Goal: Use online tool/utility: Utilize a website feature to perform a specific function

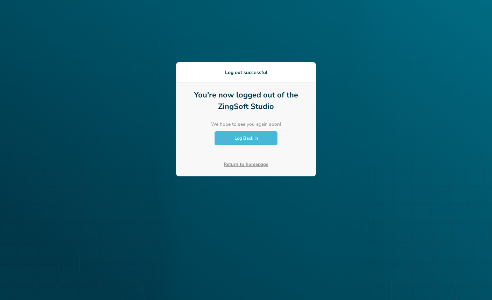
click at [255, 138] on span "Log Back In" at bounding box center [245, 138] width 23 height 6
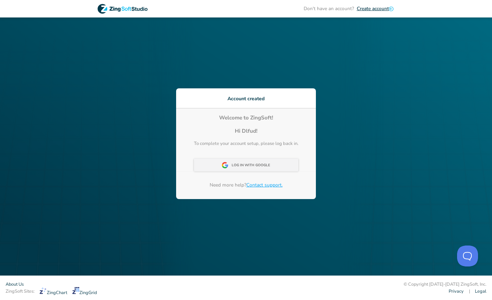
click at [245, 169] on div "Log In With Google" at bounding box center [252, 165] width 43 height 13
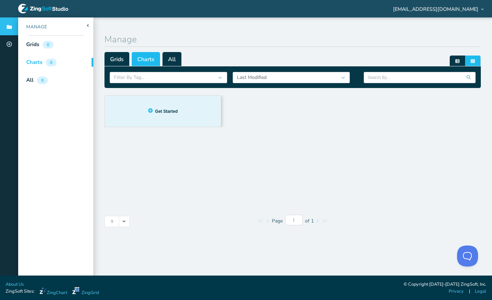
click at [163, 124] on div "Not sure where to start? Try out this chart with preset data. Get Started! Get …" at bounding box center [163, 111] width 116 height 31
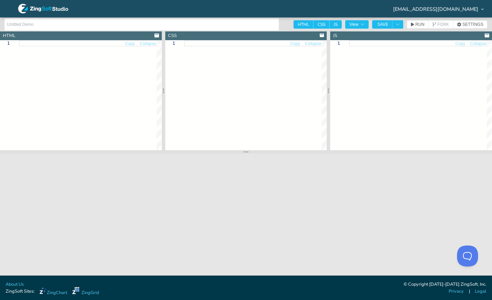
type input "Bar"
type textarea "<!DOCTYPE html> <html> <head> <meta charset="utf-8"> <title>ZingSoft Demo</titl…"
type textarea "html, body { margin: 0; padding: 0; width: 100%; height: 100%; } .chart--contai…"
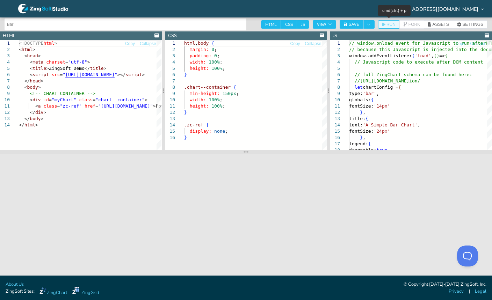
click at [391, 24] on span "RUN" at bounding box center [390, 24] width 9 height 4
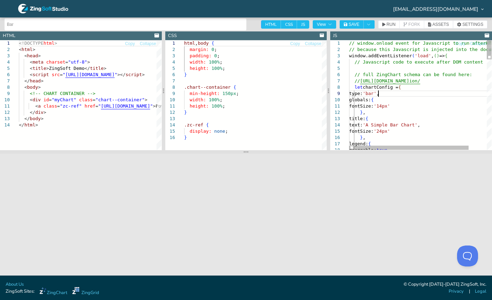
type textarea "// window.onload event for Javascript to run after HTML // because this Javascr…"
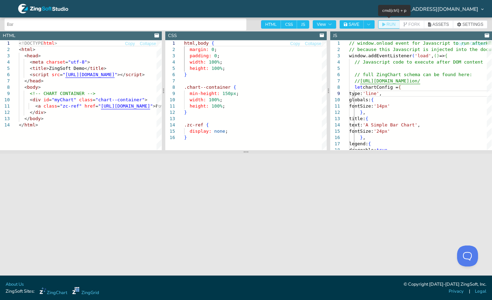
click at [389, 24] on span "RUN" at bounding box center [390, 24] width 9 height 4
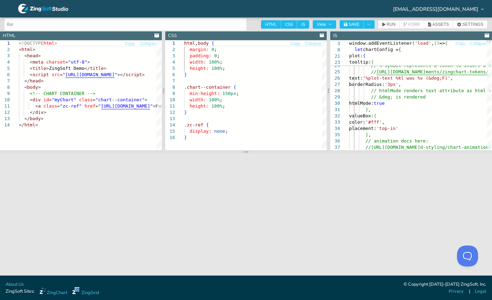
click at [39, 137] on div "<!DOCTYPE html > < html > < head > < meta charset = "utf-8" > < title > ZingSof…" at bounding box center [126, 135] width 215 height 191
type textarea "<a class="zc-ref" href="https://www.zingchart.com/">Powered by ZingChart</a> </…"
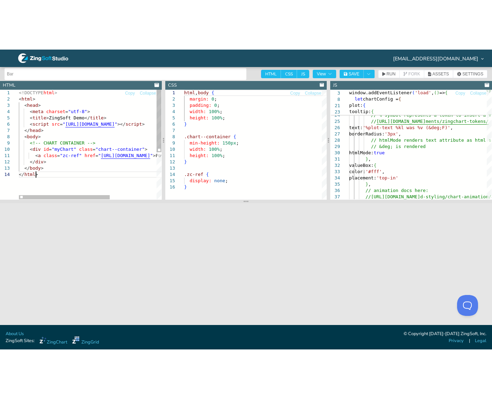
scroll to position [0, 0]
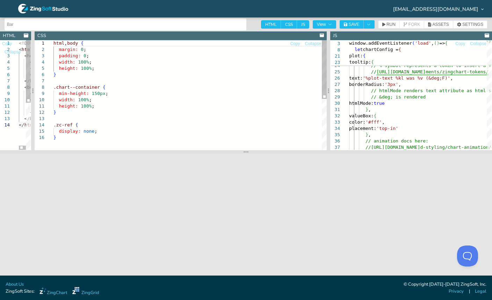
drag, startPoint x: 164, startPoint y: 100, endPoint x: 37, endPoint y: 103, distance: 127.1
click at [34, 103] on div at bounding box center [32, 90] width 3 height 119
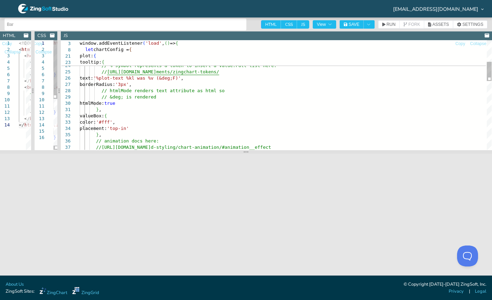
drag, startPoint x: 329, startPoint y: 92, endPoint x: 60, endPoint y: 105, distance: 269.5
click at [60, 105] on div at bounding box center [58, 90] width 3 height 119
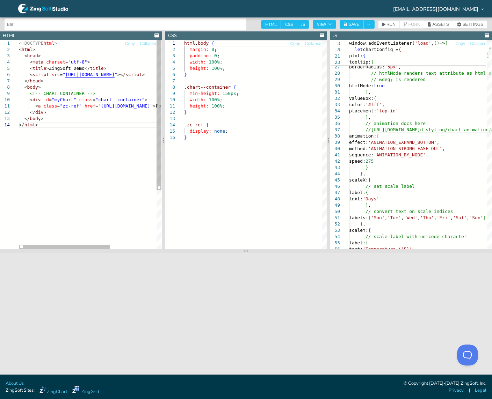
drag, startPoint x: 24, startPoint y: 190, endPoint x: 305, endPoint y: 137, distance: 285.9
click at [24, 190] on div "<!DOCTYPE html > < html > < head > < meta charset = "utf-8" > < title > ZingSof…" at bounding box center [126, 185] width 215 height 290
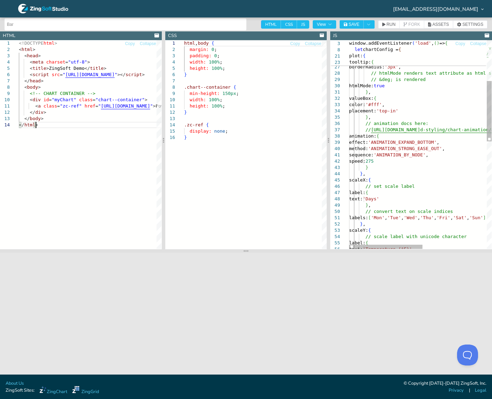
click at [383, 114] on div "text: '%plot-text %kl was %v (&deg;F)' , borderRadius: '3px' , // htmlMode rend…" at bounding box center [482, 260] width 266 height 718
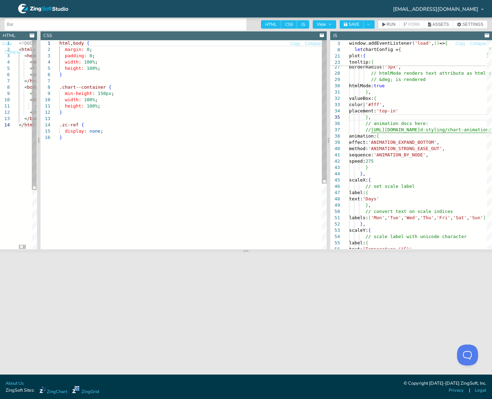
drag, startPoint x: 164, startPoint y: 102, endPoint x: 39, endPoint y: 105, distance: 124.7
click at [39, 105] on div at bounding box center [38, 140] width 3 height 218
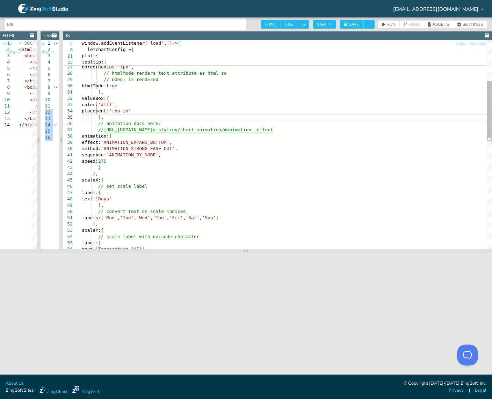
drag, startPoint x: 327, startPoint y: 102, endPoint x: 50, endPoint y: 113, distance: 277.0
click at [50, 113] on section "HTML Copy Collapse 1 2 3 4 5 6 7 8 9 10 11 12 13 14 <!DOCTYPE html > < html > <…" at bounding box center [246, 140] width 492 height 218
click at [171, 146] on div "text: '%plot-text %kl was %v (&deg;F)' , borderRadius: '3px' , // htmlMode rend…" at bounding box center [287, 260] width 410 height 718
drag, startPoint x: 185, startPoint y: 173, endPoint x: 158, endPoint y: 162, distance: 28.2
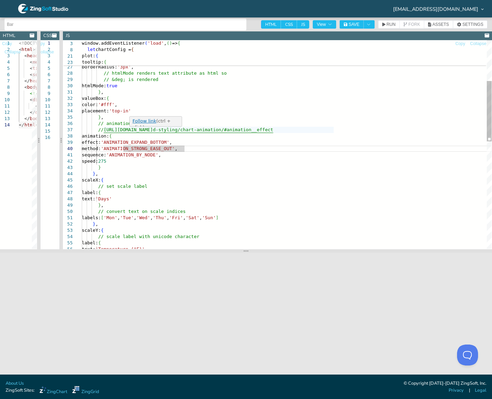
click at [185, 173] on div "text: '%plot-text %kl was %v (&deg;F)' , borderRadius: '3px' , // htmlMode rend…" at bounding box center [287, 260] width 410 height 718
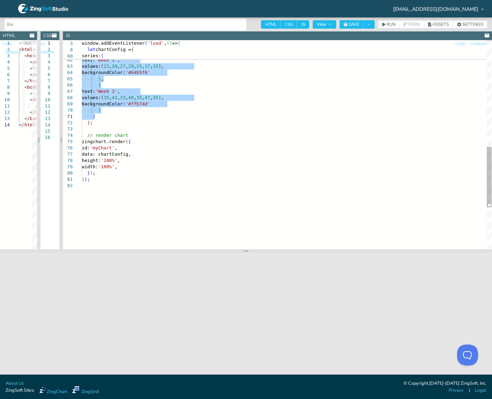
drag, startPoint x: 91, startPoint y: 100, endPoint x: 140, endPoint y: 117, distance: 52.1
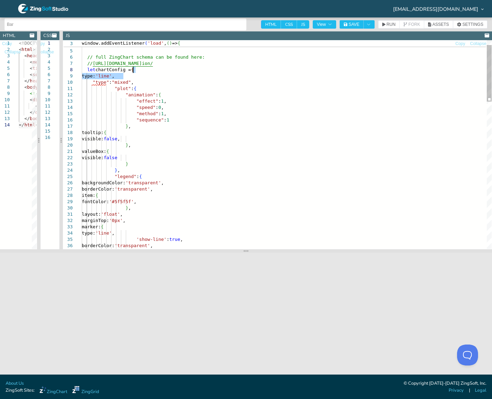
drag, startPoint x: 132, startPoint y: 76, endPoint x: 141, endPoint y: 69, distance: 11.5
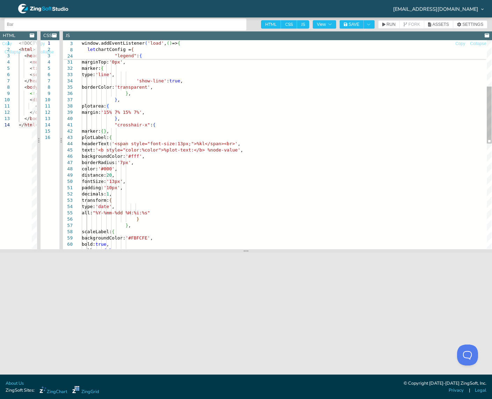
click at [175, 118] on div "type: 'line' , 'show-line' : true , borderColor: 'transparent' , layout: 'float…" at bounding box center [287, 251] width 410 height 762
click at [112, 121] on div "type: 'line' , 'show-line' : true , borderColor: 'transparent' , layout: 'float…" at bounding box center [287, 251] width 410 height 762
click at [125, 123] on div "type: 'line' , 'show-line' : true , borderColor: 'transparent' , layout: 'float…" at bounding box center [287, 251] width 410 height 762
click at [217, 189] on div "type: 'line' , 'show-line' : true , borderColor: 'transparent' , layout: 'float…" at bounding box center [287, 251] width 410 height 762
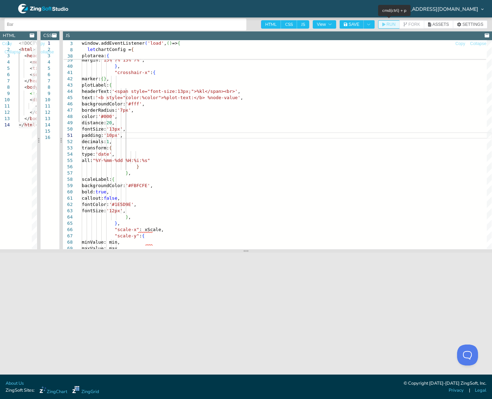
click at [390, 23] on span "RUN" at bounding box center [390, 24] width 9 height 4
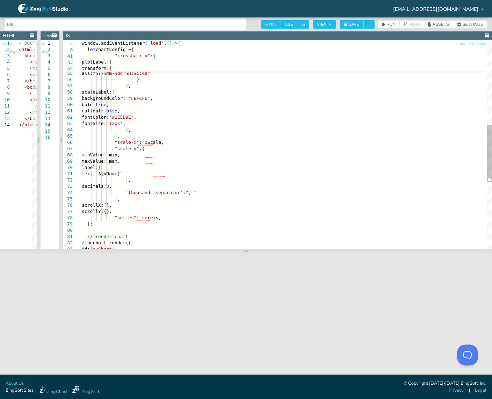
click at [143, 140] on div "fontSize: '13px' , padding: '10px' , decimals: 1 , transform: { type: 'date' , …" at bounding box center [287, 112] width 410 height 762
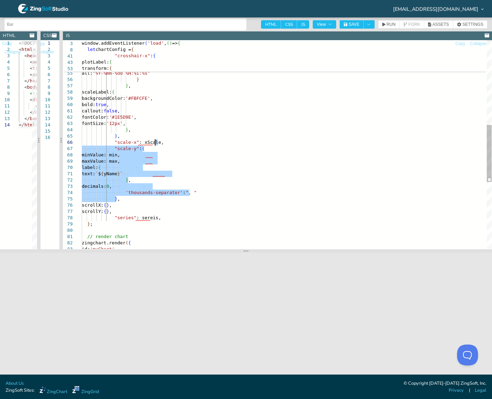
drag, startPoint x: 135, startPoint y: 199, endPoint x: 176, endPoint y: 143, distance: 69.2
click at [176, 143] on div "fontSize: '13px' , padding: '10px' , decimals: 1 , transform: { type: 'date' , …" at bounding box center [287, 112] width 410 height 762
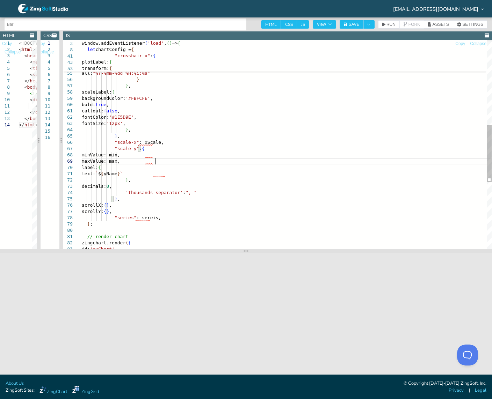
click at [184, 158] on div "fontSize: '13px' , padding: '10px' , decimals: 1 , transform: { type: 'date' , …" at bounding box center [287, 112] width 410 height 762
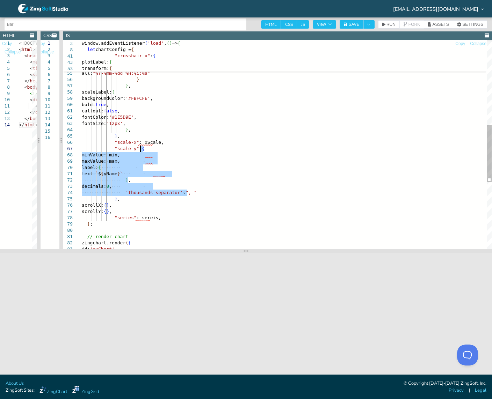
drag, startPoint x: 192, startPoint y: 193, endPoint x: 191, endPoint y: 150, distance: 43.3
click at [191, 150] on div "fontSize: '13px' , padding: '10px' , decimals: 1 , transform: { type: 'date' , …" at bounding box center [287, 112] width 410 height 762
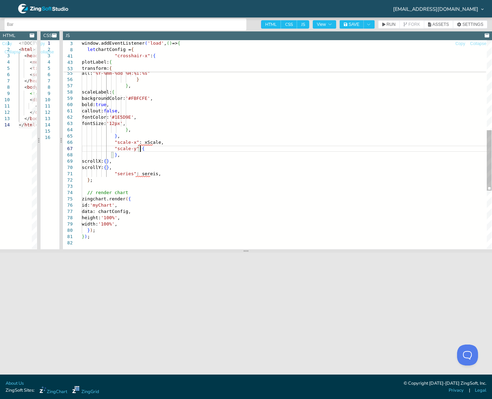
scroll to position [49, 34]
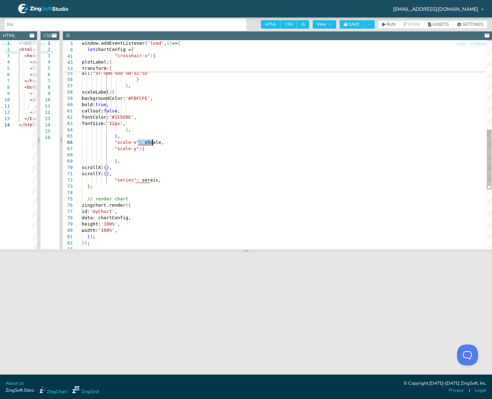
drag, startPoint x: 137, startPoint y: 142, endPoint x: 152, endPoint y: 141, distance: 15.4
click at [152, 141] on div "fontSize: '13px' , padding: '10px' , decimals: 1 , transform: { type: 'date' , …" at bounding box center [287, 93] width 410 height 724
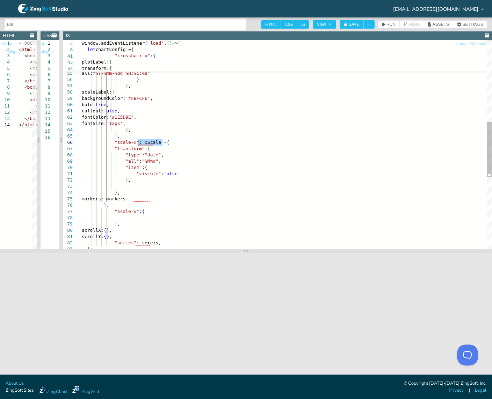
drag, startPoint x: 163, startPoint y: 141, endPoint x: 138, endPoint y: 139, distance: 25.2
click at [138, 139] on div "fontSize: '13px' , padding: '10px' , decimals: 1 , transform: { type: 'date' , …" at bounding box center [287, 124] width 410 height 787
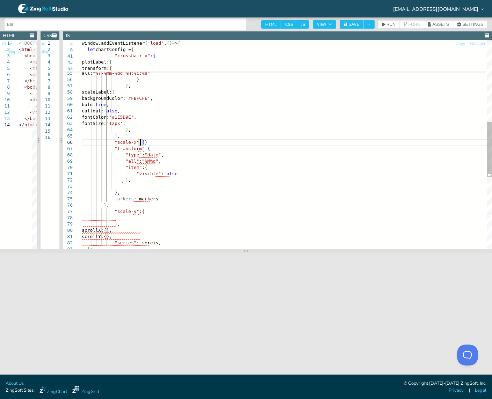
scroll to position [36, 59]
click at [194, 174] on div "fontSize: '13px' , padding: '10px' , decimals: 1 , transform: { type: 'date' , …" at bounding box center [287, 124] width 410 height 787
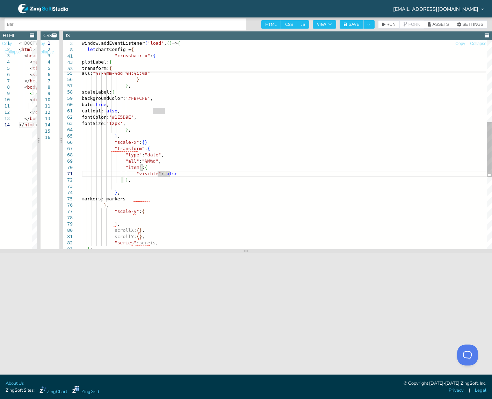
click at [149, 143] on div "fontSize: '13px' , padding: '10px' , decimals: 1 , transform: { type: 'date' , …" at bounding box center [287, 124] width 410 height 787
click at [139, 190] on div "fontSize: '13px' , padding: '10px' , decimals: 1 , transform: { type: 'date' , …" at bounding box center [287, 124] width 410 height 787
click at [143, 197] on div "fontSize: '13px' , padding: '10px' , decimals: 1 , transform: { type: 'date' , …" at bounding box center [287, 124] width 410 height 787
drag, startPoint x: 162, startPoint y: 198, endPoint x: 162, endPoint y: 194, distance: 4.2
click at [162, 194] on div "fontSize: '13px' , padding: '10px' , decimals: 1 , transform: { type: 'date' , …" at bounding box center [287, 124] width 410 height 787
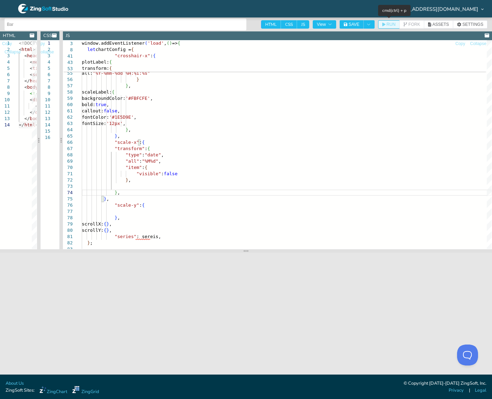
click at [391, 24] on span "RUN" at bounding box center [390, 24] width 9 height 4
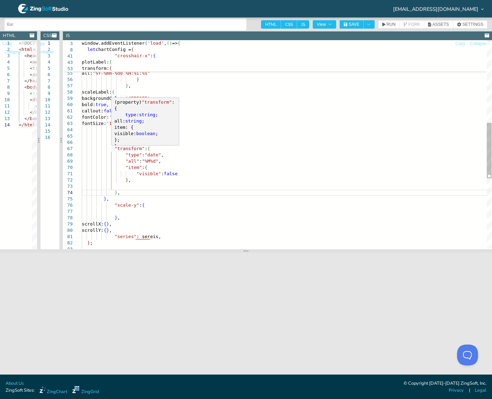
scroll to position [36, 34]
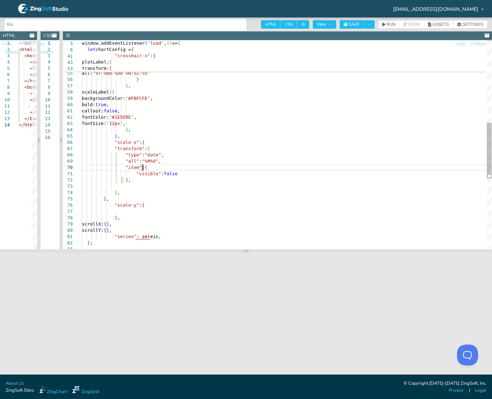
click at [257, 166] on div "fontSize: '13px' , padding: '10px' , decimals: 1 , transform: { type: 'date' , …" at bounding box center [287, 121] width 410 height 781
click at [179, 145] on div "fontSize: '13px' , padding: '10px' , decimals: 1 , transform: { type: 'date' , …" at bounding box center [287, 121] width 410 height 781
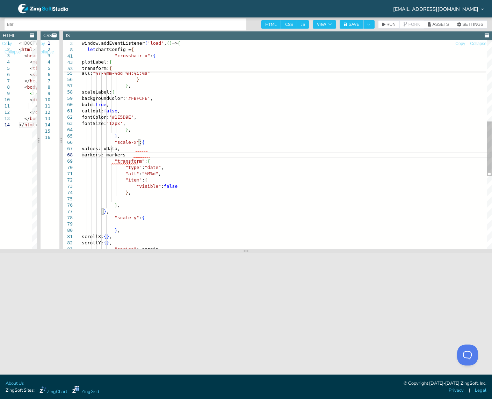
click at [166, 150] on div "fontSize: '13px' , padding: '10px' , decimals: 1 , transform: { type: 'date' , …" at bounding box center [287, 127] width 410 height 793
click at [147, 148] on div "fontSize: '13px' , padding: '10px' , decimals: 1 , transform: { type: 'date' , …" at bounding box center [287, 124] width 410 height 787
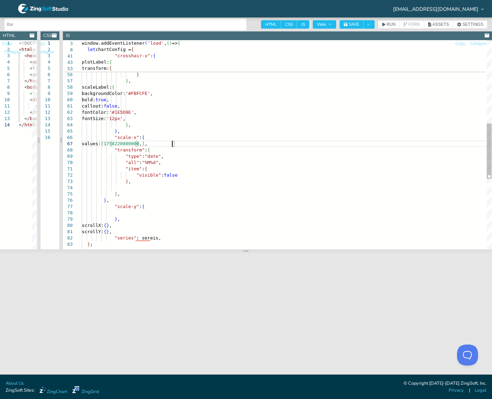
scroll to position [38, 93]
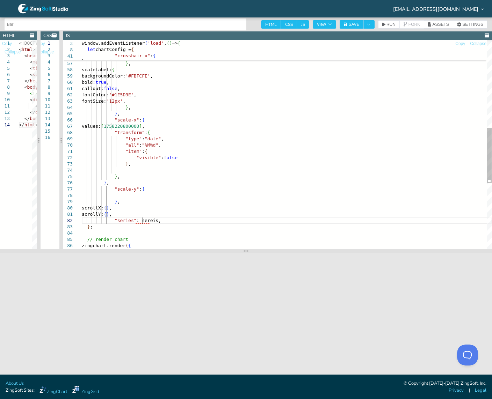
click at [142, 221] on div "transform: { type: 'date' , all: "%Y-%mm-%dd %H:%i:%s" } } , scaleLabel: { back…" at bounding box center [287, 101] width 410 height 787
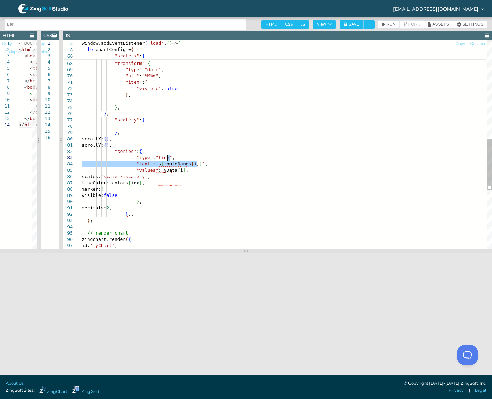
drag, startPoint x: 205, startPoint y: 163, endPoint x: 205, endPoint y: 157, distance: 5.6
click at [205, 157] on div "} , } , "scale-x" : { values: [ 1758220800000 ] , "transform" : { "type" : "dat…" at bounding box center [287, 64] width 410 height 850
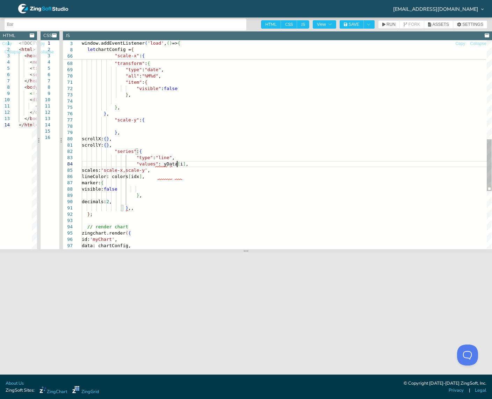
click at [206, 163] on div "} , } , "scale-x" : { values: [ 1758220800000 ] , "transform" : { "type" : "dat…" at bounding box center [287, 60] width 410 height 843
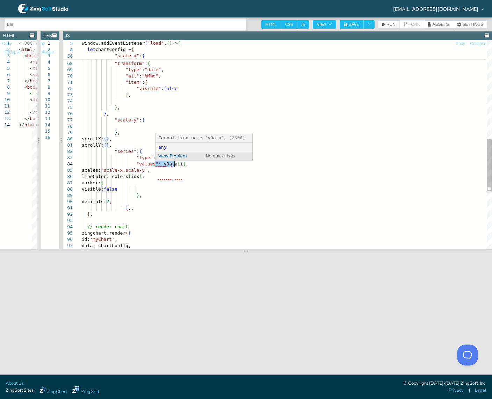
drag, startPoint x: 155, startPoint y: 165, endPoint x: 174, endPoint y: 164, distance: 18.9
click at [174, 164] on div "} , } , "scale-x" : { values: [ 1758220800000 ] , "transform" : { "type" : "dat…" at bounding box center [287, 60] width 410 height 843
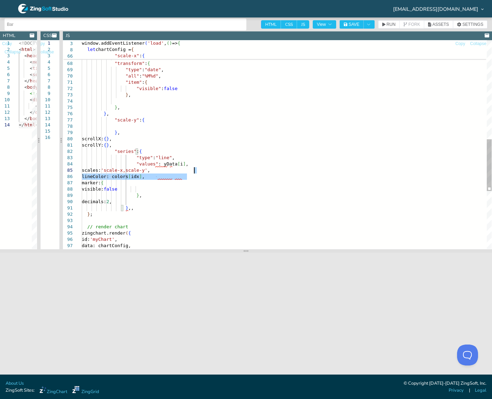
drag, startPoint x: 191, startPoint y: 178, endPoint x: 197, endPoint y: 172, distance: 7.7
click at [197, 172] on div "} , } , "scale-x" : { values: [ 1758220800000 ] , "transform" : { "type" : "dat…" at bounding box center [287, 60] width 410 height 843
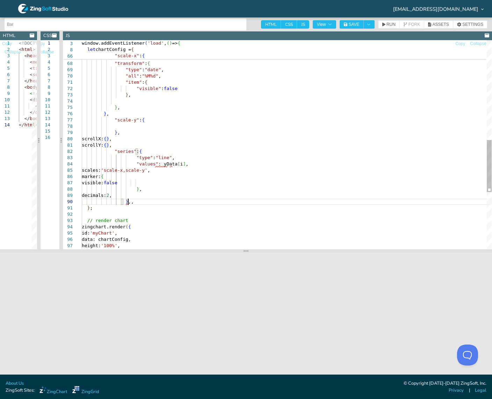
click at [150, 200] on div "} , } , "scale-x" : { values: [ 1758220800000 ] , "transform" : { "type" : "dat…" at bounding box center [287, 57] width 410 height 837
drag, startPoint x: 155, startPoint y: 163, endPoint x: 175, endPoint y: 164, distance: 20.3
click at [175, 164] on div "} , } , "scale-x" : { values: [ 1758220800000 ] , "transform" : { "type" : "dat…" at bounding box center [287, 57] width 410 height 837
click at [237, 187] on div "} , } , "scale-x" : { values: [ 1758220800000 ] , "transform" : { "type" : "dat…" at bounding box center [287, 57] width 410 height 837
click at [203, 160] on div "} , } , "scale-x" : { values: [ 1758220800000 ] , "transform" : { "type" : "dat…" at bounding box center [287, 57] width 410 height 837
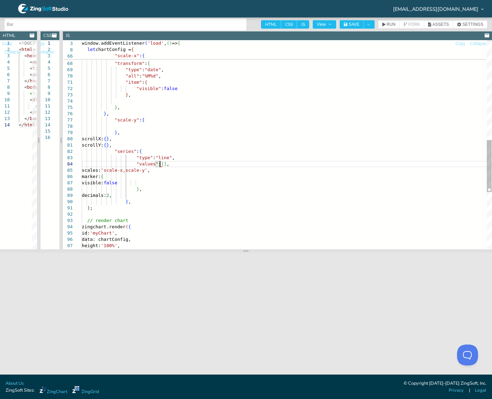
scroll to position [24, 78]
click at [257, 52] on span "let chartConfig = {" at bounding box center [284, 49] width 405 height 6
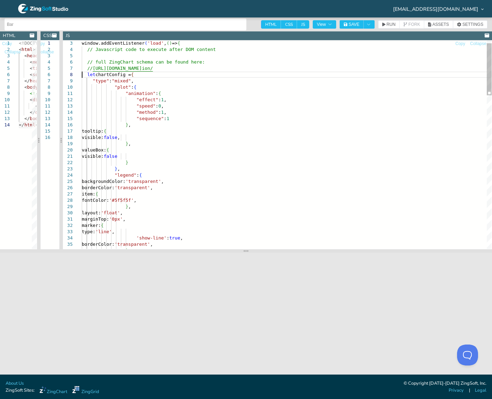
scroll to position [24, 76]
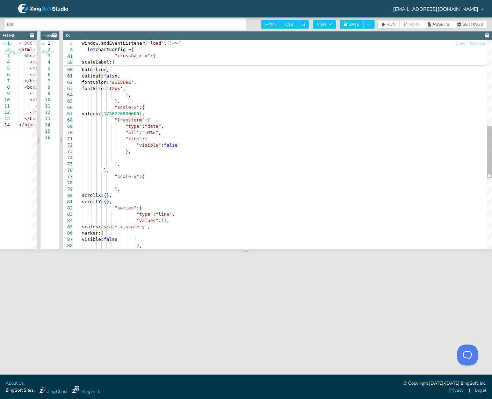
click at [157, 219] on div "all: "%Y-%mm-%dd %H:%i:%s" } } , scaleLabel: { backgroundColor: '#FBFCFE' , bol…" at bounding box center [287, 114] width 410 height 837
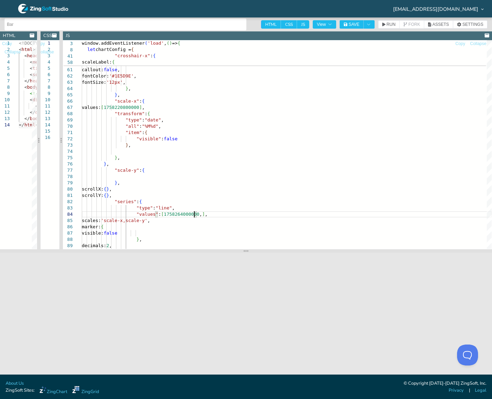
scroll to position [24, 117]
click at [381, 23] on button "RUN" at bounding box center [389, 24] width 22 height 8
click at [157, 212] on div "} } , scaleLabel: { backgroundColor: '#FBFCFE' , bold: true , callout: false , …" at bounding box center [287, 108] width 410 height 837
click at [389, 27] on button "RUN" at bounding box center [389, 24] width 22 height 8
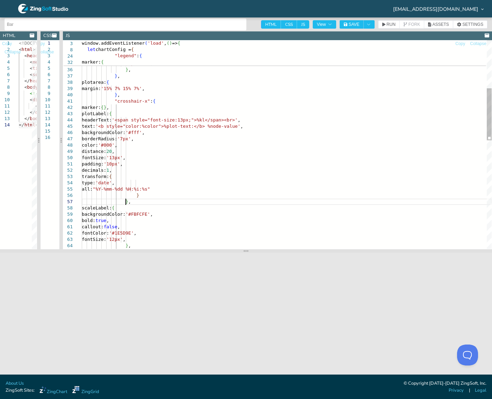
scroll to position [24, 122]
click at [142, 200] on div "'show-line' : true , marginTop: '0px' , marker: { type: 'line' , borderColor: '…" at bounding box center [287, 265] width 410 height 837
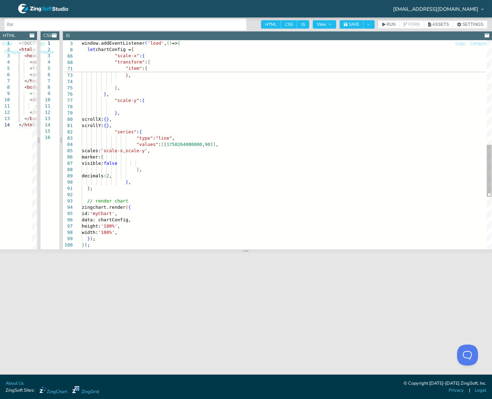
click at [153, 109] on div "values: [ 1758220800000 ] , "transform" : { "type" : "date" , "all" : "%M%d" , …" at bounding box center [287, 38] width 410 height 837
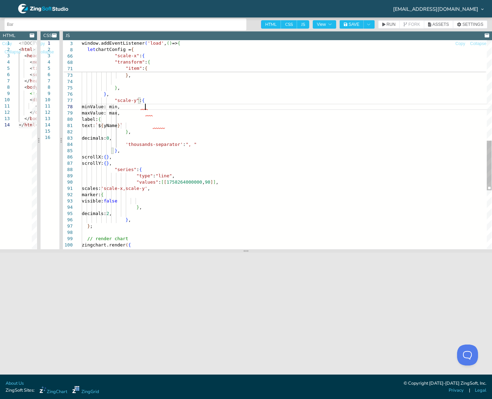
click at [146, 108] on div "values: [ 1758220800000 ] , "transform" : { "type" : "date" , "all" : "%M%d" , …" at bounding box center [287, 57] width 410 height 875
click at [147, 114] on div "values: [ 1758220800000 ] , "transform" : { "type" : "date" , "all" : "%M%d" , …" at bounding box center [287, 57] width 410 height 875
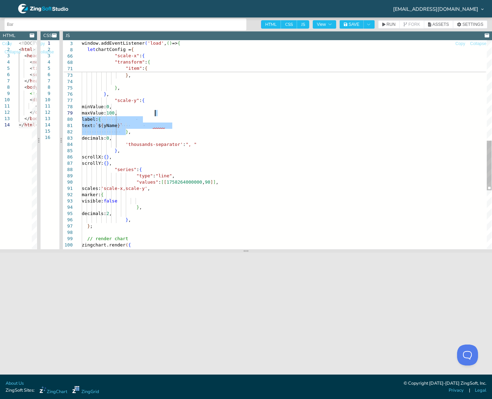
drag, startPoint x: 178, startPoint y: 131, endPoint x: 184, endPoint y: 113, distance: 18.7
click at [184, 113] on div "values: [ 1758220800000 ] , "transform" : { "type" : "date" , "all" : "%M%d" , …" at bounding box center [287, 57] width 410 height 875
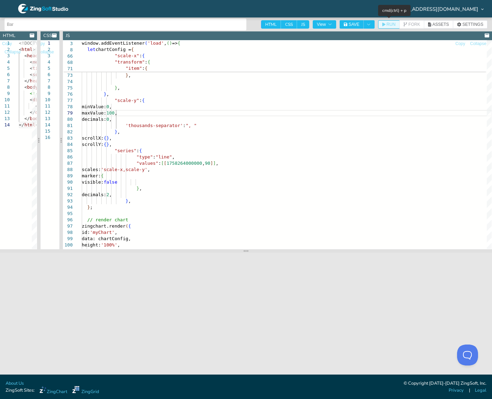
click at [386, 25] on span "RUN" at bounding box center [390, 24] width 9 height 4
click at [204, 162] on div "values: [ 1758220800000 ] , "transform" : { "type" : "date" , "all" : "%M%d" , …" at bounding box center [287, 48] width 410 height 856
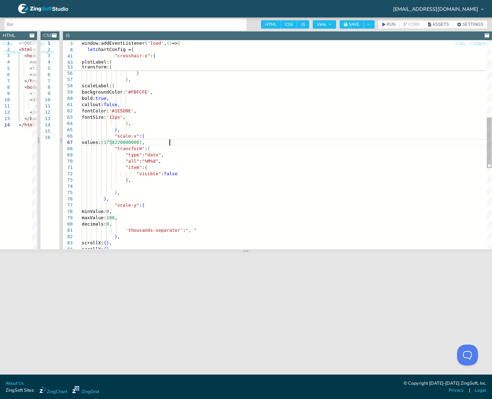
click at [169, 142] on div "values: [ 1758220800000 ] , "transform" : { "type" : "date" , "all" : "%M%d" , …" at bounding box center [287, 153] width 410 height 856
click at [169, 53] on span ""crosshair-x" : {" at bounding box center [284, 56] width 405 height 6
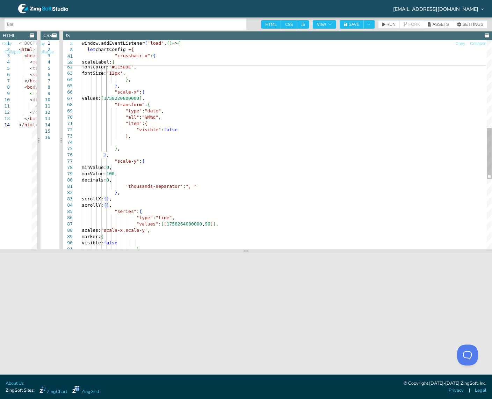
click at [138, 95] on div "values: [ 1758220800000 ] , "transform" : { "type" : "date" , "scale-x" : { "al…" at bounding box center [287, 109] width 410 height 856
click at [389, 24] on span "RUN" at bounding box center [390, 24] width 9 height 4
click at [156, 223] on div "values: [ 1758134400000 , 1758220800000 ] , "transform" : { "type" : "date" , "…" at bounding box center [287, 109] width 410 height 856
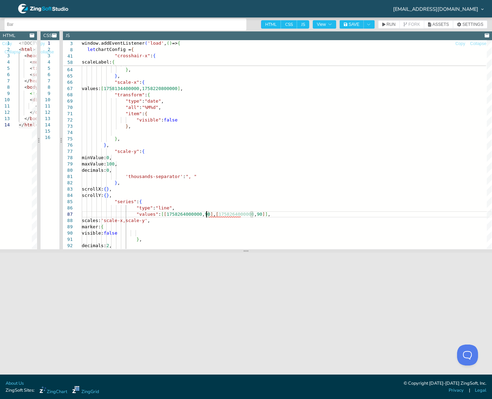
scroll to position [43, 127]
click at [155, 90] on div "values: [ 1758134400000 , 1758220800000 ] , "transform" : { "type" : "date" , "…" at bounding box center [287, 99] width 410 height 856
click at [183, 213] on div "values: [ 1758134400000 , 1758220800000 ] , "transform" : { "type" : "date" , "…" at bounding box center [287, 99] width 410 height 856
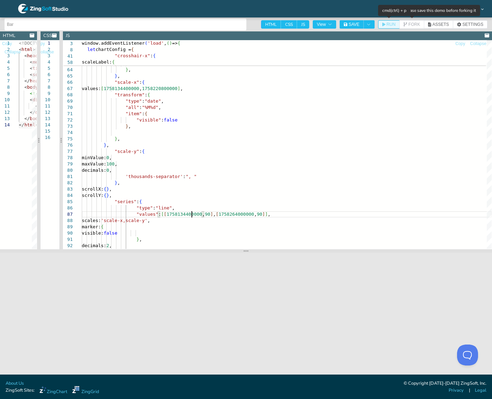
click at [392, 21] on button "RUN" at bounding box center [389, 24] width 22 height 8
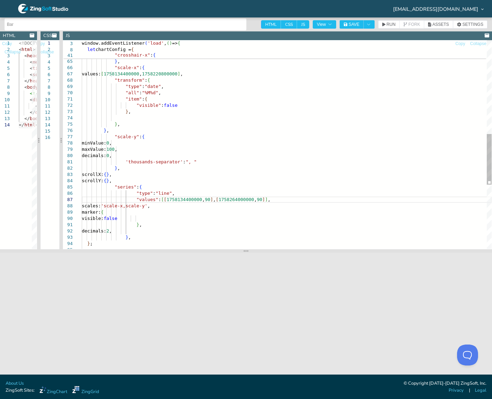
click at [158, 199] on div "fontColor: '#1E5D9E' , fontSize: '12px' , } , } , "scale-x" : { values: [ 17581…" at bounding box center [287, 84] width 410 height 856
click at [255, 198] on div "fontColor: '#1E5D9E' , fontSize: '12px' , } , } , "scale-x" : { values: [ 17581…" at bounding box center [287, 84] width 410 height 856
click at [190, 74] on div "fontColor: '#1E5D9E' , fontSize: '12px' , } , } , "scale-x" : { values: [ 17581…" at bounding box center [287, 84] width 410 height 856
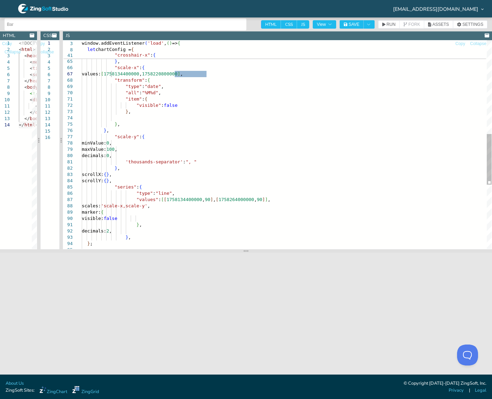
click at [218, 197] on div "fontColor: '#1E5D9E' , fontSize: '12px' , } , } , "scale-x" : { values: [ 17581…" at bounding box center [287, 84] width 410 height 856
click at [390, 23] on span "RUN" at bounding box center [390, 24] width 9 height 4
drag, startPoint x: 158, startPoint y: 197, endPoint x: 255, endPoint y: 201, distance: 96.8
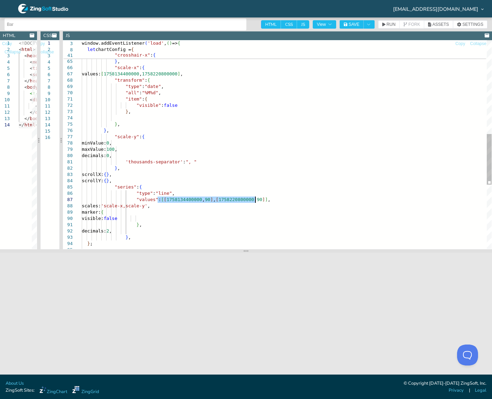
click at [255, 201] on div "fontColor: '#1E5D9E' , fontSize: '12px' , } , } , "scale-x" : { values: [ 17581…" at bounding box center [287, 84] width 410 height 856
click at [390, 20] on header "Bar HTML CSS JS View SAVE RUN FORK ASSETS SETTINGS" at bounding box center [246, 24] width 492 height 14
click at [390, 23] on span "RUN" at bounding box center [390, 24] width 9 height 4
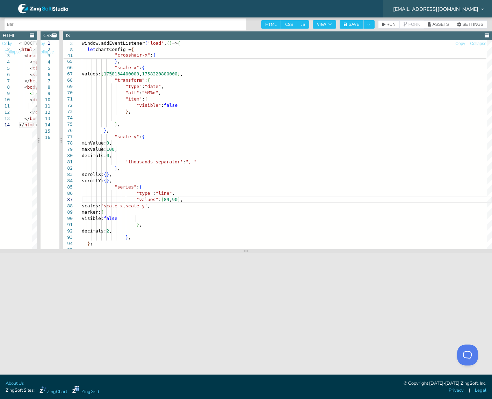
click at [472, 9] on span "99yiel@gmail.com" at bounding box center [435, 9] width 85 height 5
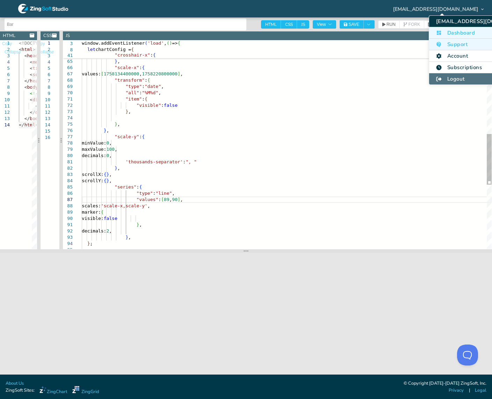
click at [456, 82] on li "Logout" at bounding box center [483, 78] width 108 height 11
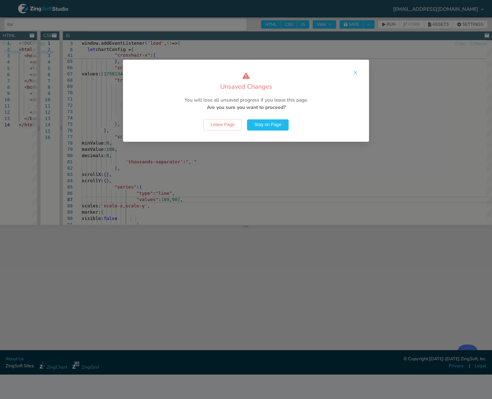
click at [356, 68] on button "Close this dialog" at bounding box center [355, 73] width 17 height 17
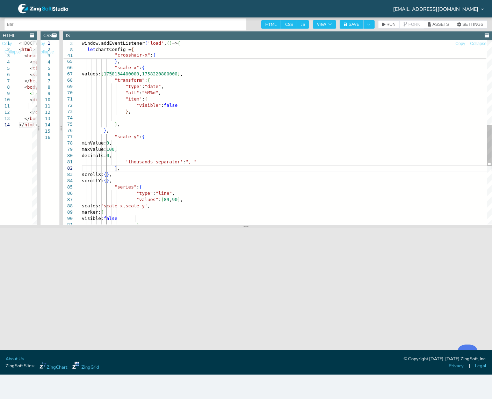
click at [238, 167] on div "fontColor: '#1E5D9E' , fontSize: '12px' , } , } , "scale-x" : { values: [ 17581…" at bounding box center [287, 72] width 410 height 832
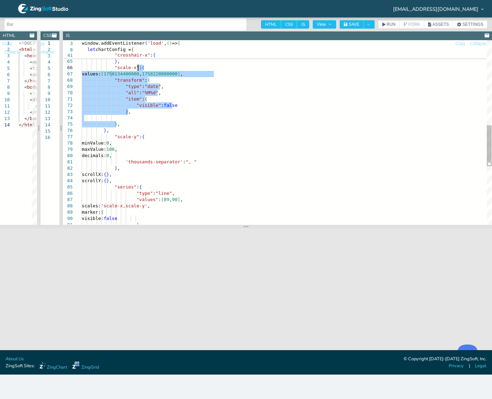
drag, startPoint x: 120, startPoint y: 124, endPoint x: 138, endPoint y: 67, distance: 59.3
click at [138, 67] on div "fontColor: '#1E5D9E' , fontSize: '12px' , } , } , "scale-x" : { values: [ 17581…" at bounding box center [287, 72] width 410 height 832
click at [124, 86] on div "fontColor: '#1E5D9E' , fontSize: '12px' , } , } , "scale-x" : { values: [ 17581…" at bounding box center [287, 72] width 410 height 832
drag, startPoint x: 111, startPoint y: 78, endPoint x: 132, endPoint y: 113, distance: 41.2
click at [132, 113] on div "fontColor: '#1E5D9E' , fontSize: '12px' , } , } , "scale-x" : { values: [ 17581…" at bounding box center [287, 72] width 410 height 832
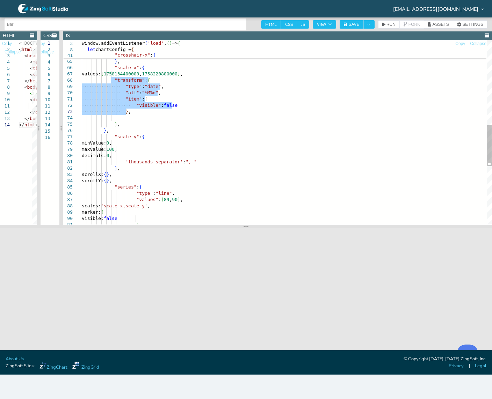
click at [123, 82] on div "fontColor: '#1E5D9E' , fontSize: '12px' , } , } , "scale-x" : { values: [ 17581…" at bounding box center [287, 72] width 410 height 832
type textarea "callout: false, fontColor: '#1E5D9E', fontSize: '12px', }, }, "scale-x": { valu…"
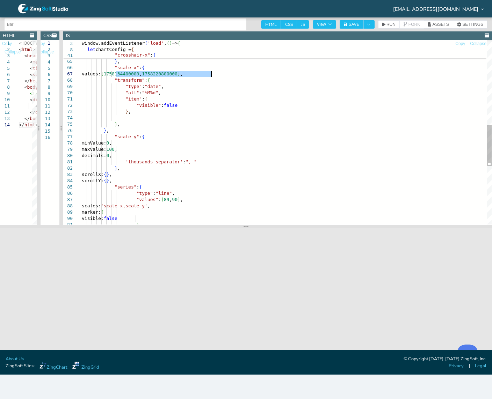
drag, startPoint x: 116, startPoint y: 74, endPoint x: 212, endPoint y: 72, distance: 96.4
click at [212, 72] on div "fontColor: '#1E5D9E' , fontSize: '12px' , } , } , "scale-x" : { values: [ 17581…" at bounding box center [287, 72] width 410 height 832
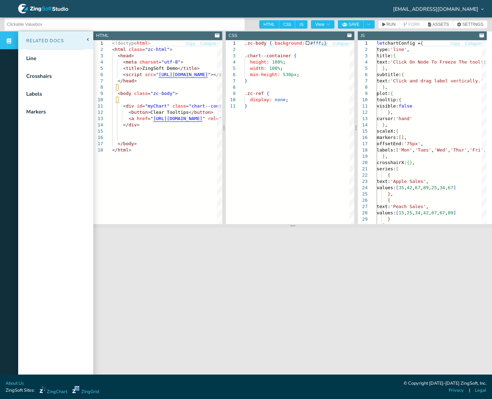
click at [87, 44] on div "Related Docs" at bounding box center [55, 40] width 75 height 18
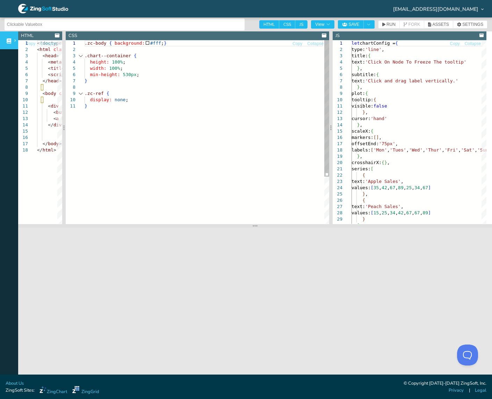
drag, startPoint x: 172, startPoint y: 132, endPoint x: 41, endPoint y: 138, distance: 131.7
click at [62, 141] on div at bounding box center [63, 127] width 3 height 193
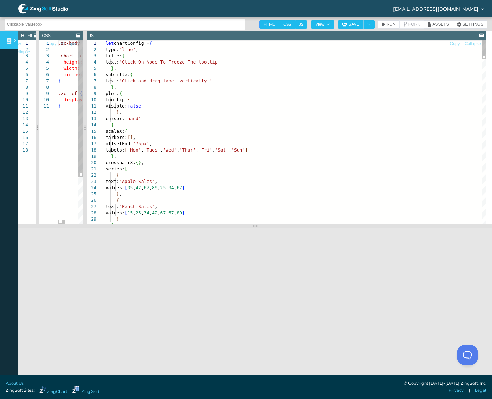
drag, startPoint x: 331, startPoint y: 125, endPoint x: 84, endPoint y: 138, distance: 247.9
click at [84, 138] on div at bounding box center [84, 127] width 3 height 193
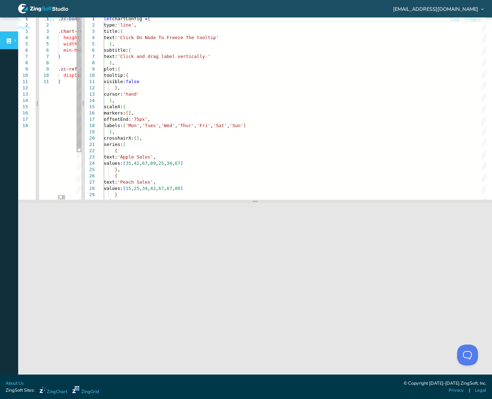
click at [64, 126] on div ".zc-body { background: #fff ; } .chart--container { height: 100% ; width: 100% …" at bounding box center [103, 139] width 91 height 246
type textarea "}"
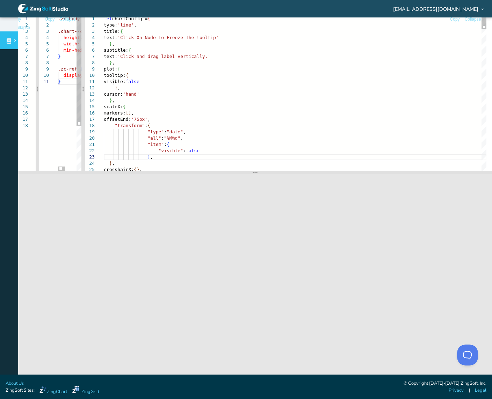
drag, startPoint x: 360, startPoint y: 202, endPoint x: 369, endPoint y: 173, distance: 30.2
click at [369, 173] on section at bounding box center [254, 172] width 473 height 3
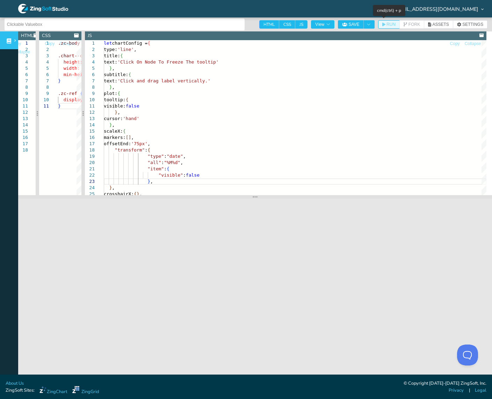
click at [386, 22] on span "RUN" at bounding box center [390, 24] width 9 height 4
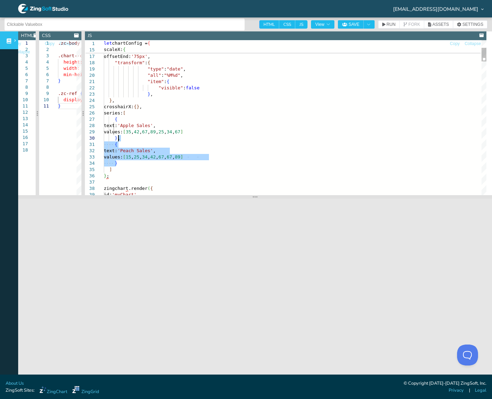
drag, startPoint x: 125, startPoint y: 162, endPoint x: 131, endPoint y: 138, distance: 24.9
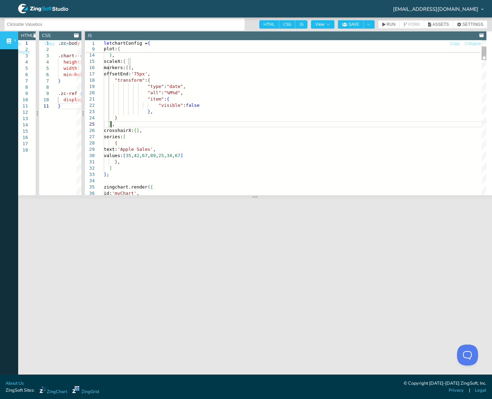
click at [386, 24] on span "RUN" at bounding box center [390, 24] width 9 height 4
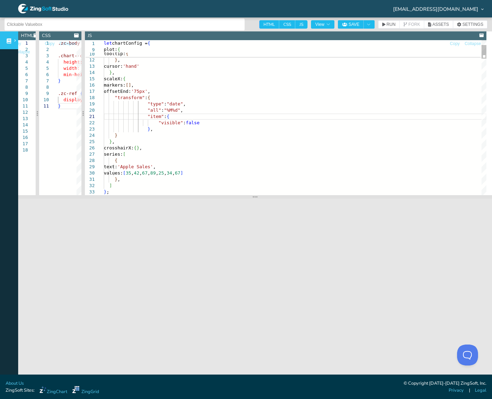
scroll to position [26, 61]
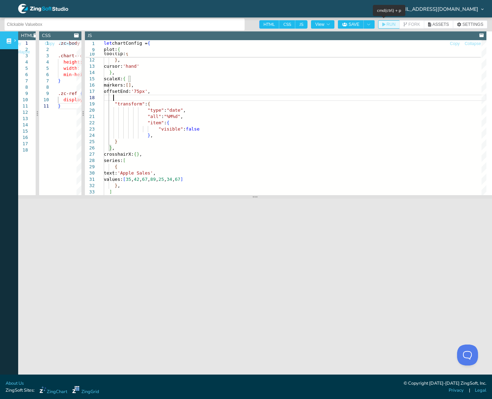
click at [386, 25] on span "RUN" at bounding box center [390, 24] width 9 height 4
click at [387, 24] on span "RUN" at bounding box center [390, 24] width 9 height 4
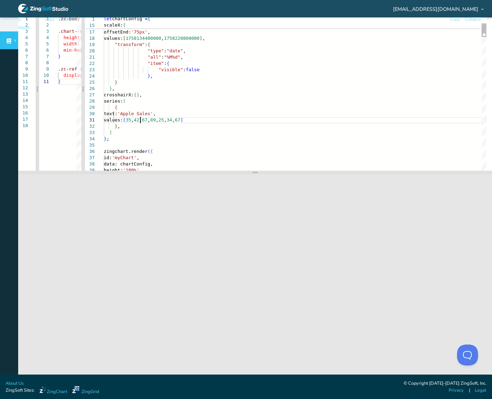
scroll to position [45, 102]
drag, startPoint x: 140, startPoint y: 120, endPoint x: 205, endPoint y: 118, distance: 64.6
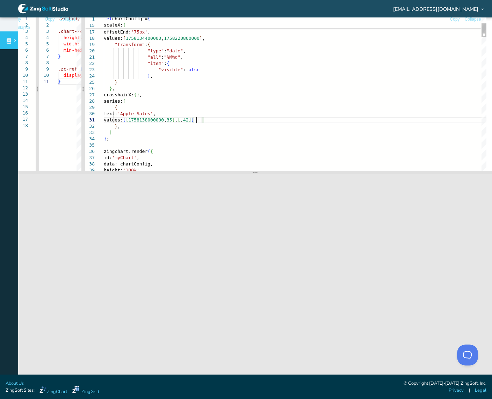
scroll to position [5, 95]
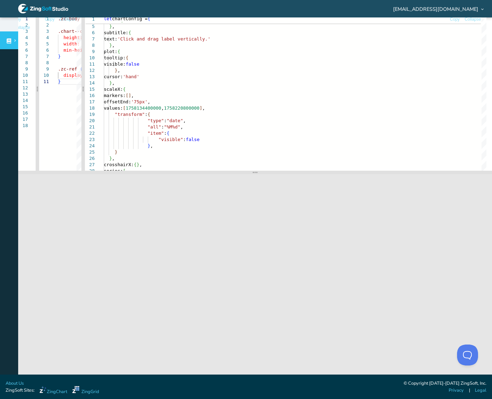
scroll to position [0, 0]
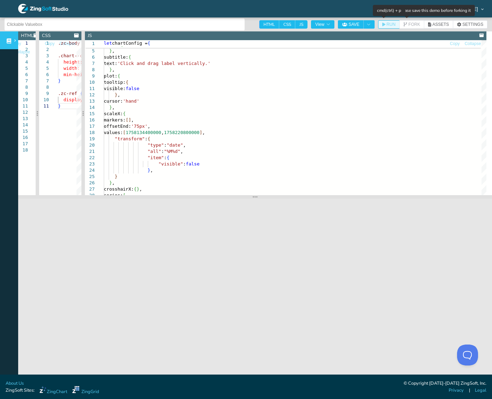
click at [387, 23] on span "RUN" at bounding box center [390, 24] width 9 height 4
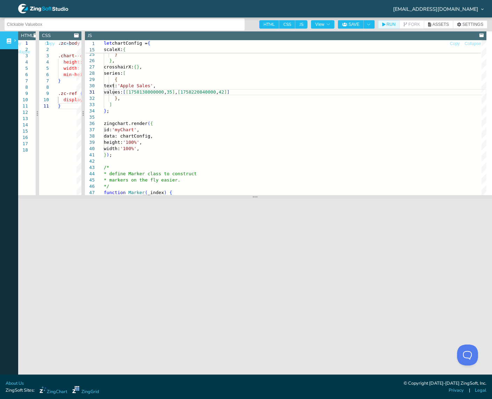
scroll to position [24, 0]
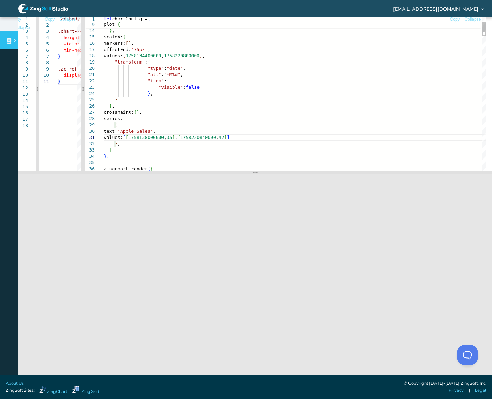
type textarea "visible: false }, cursor: 'hand' }, scaleX: { markers: [], offsetEnd: '75px', v…"
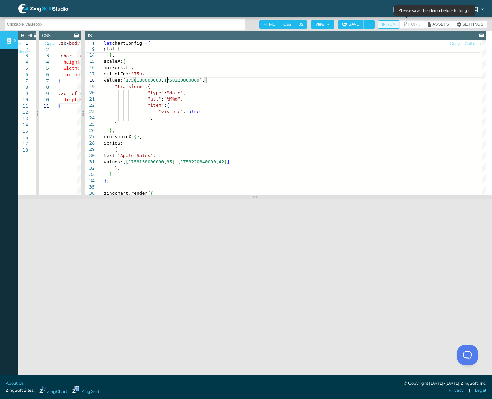
click at [389, 27] on button "RUN" at bounding box center [389, 24] width 22 height 8
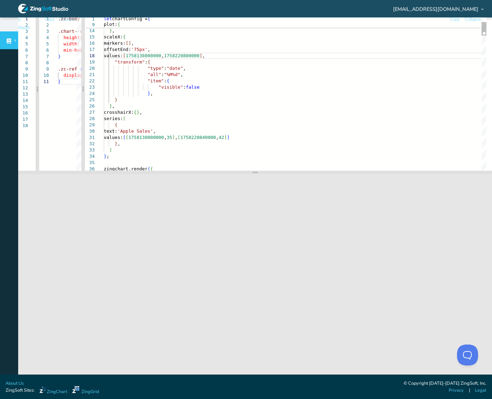
click at [462, 10] on span "99yiel@gmail.com" at bounding box center [435, 9] width 85 height 5
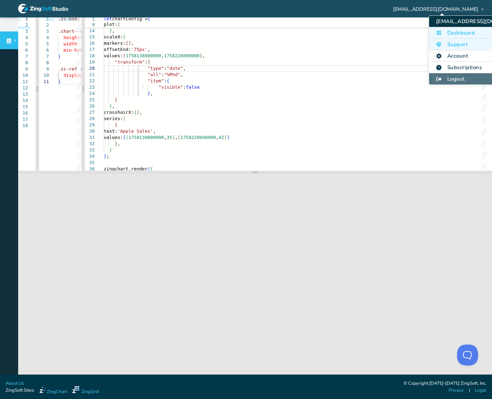
click at [458, 83] on li "Logout" at bounding box center [483, 78] width 108 height 11
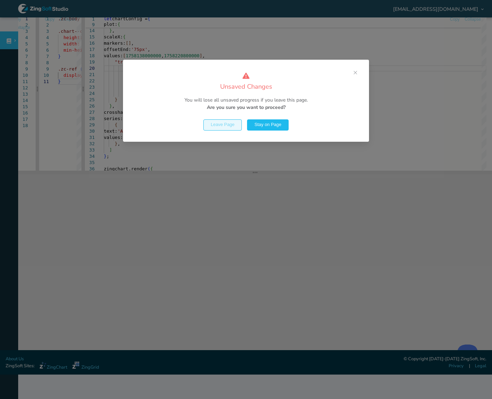
click at [213, 129] on button "Leave Page" at bounding box center [222, 124] width 38 height 11
